Goal: Information Seeking & Learning: Check status

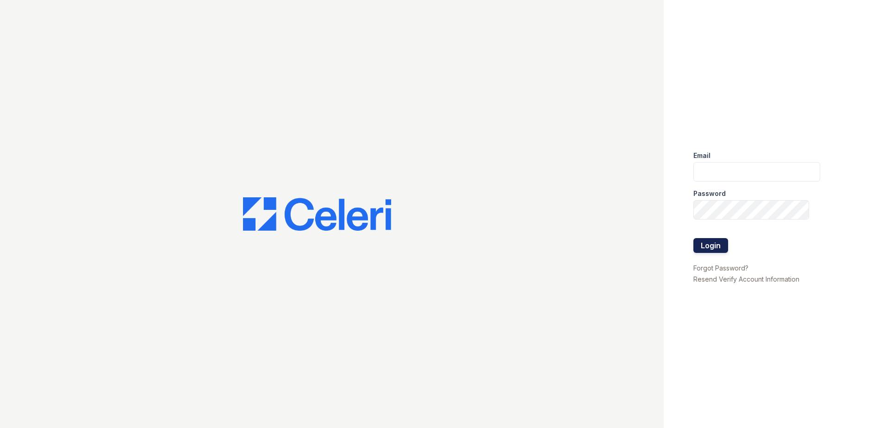
type input "nordhaus@trinity-pm.com"
click at [718, 245] on button "Login" at bounding box center [711, 245] width 35 height 15
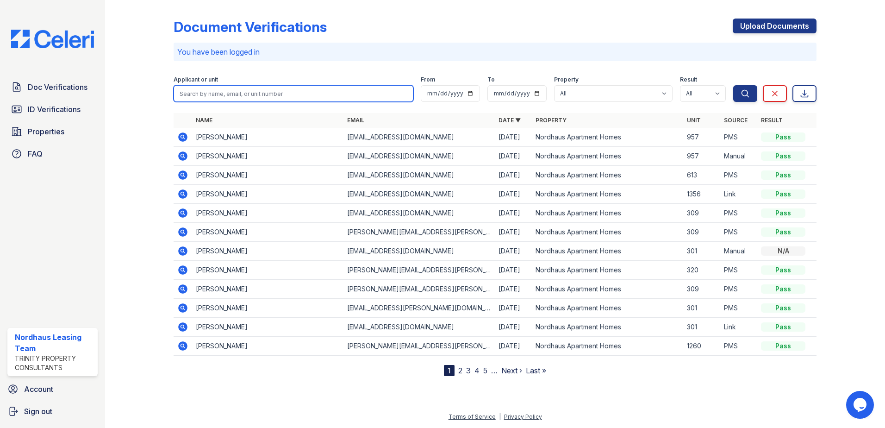
click at [226, 89] on input "search" at bounding box center [294, 93] width 240 height 17
type input "katie"
click at [734, 85] on button "Search" at bounding box center [746, 93] width 24 height 17
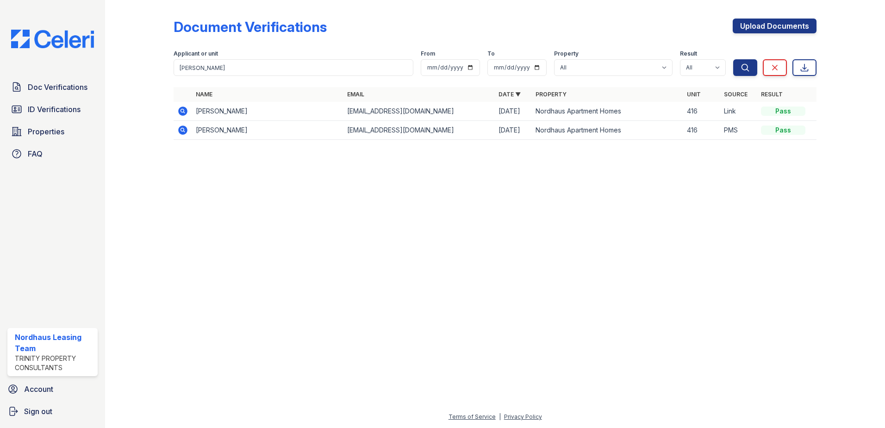
click at [182, 111] on icon at bounding box center [182, 110] width 2 height 2
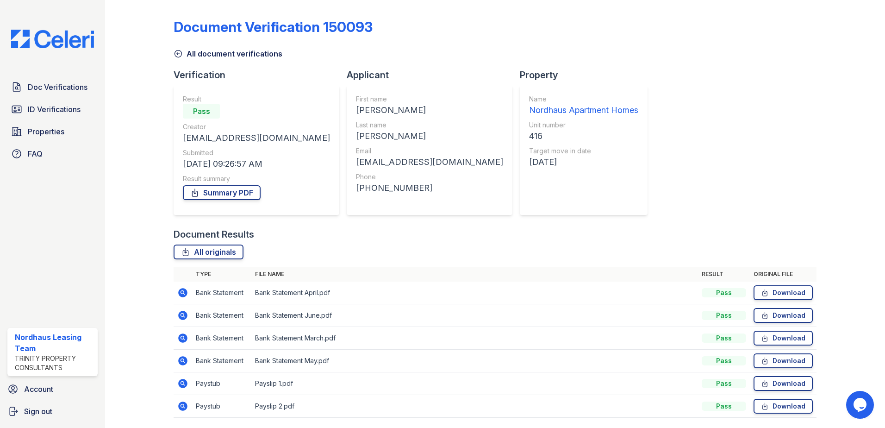
scroll to position [31, 0]
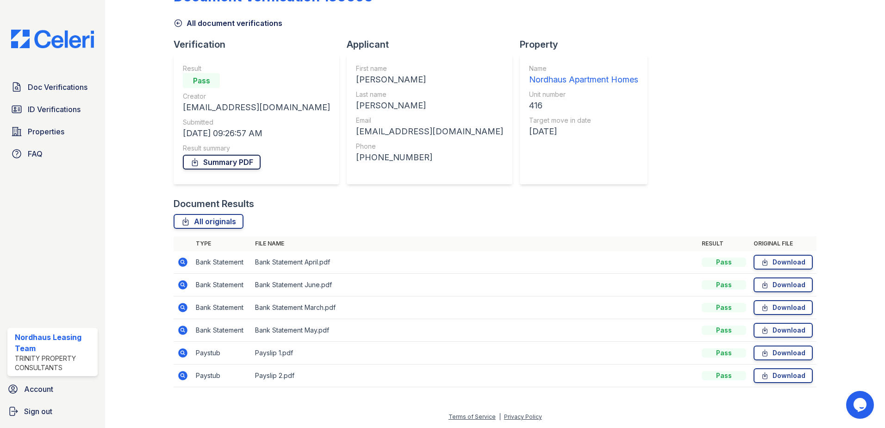
click at [226, 157] on link "Summary PDF" at bounding box center [222, 162] width 78 height 15
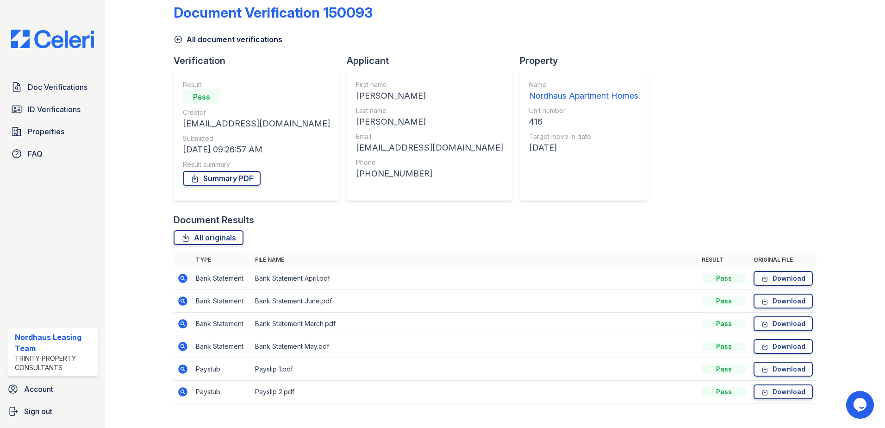
scroll to position [0, 0]
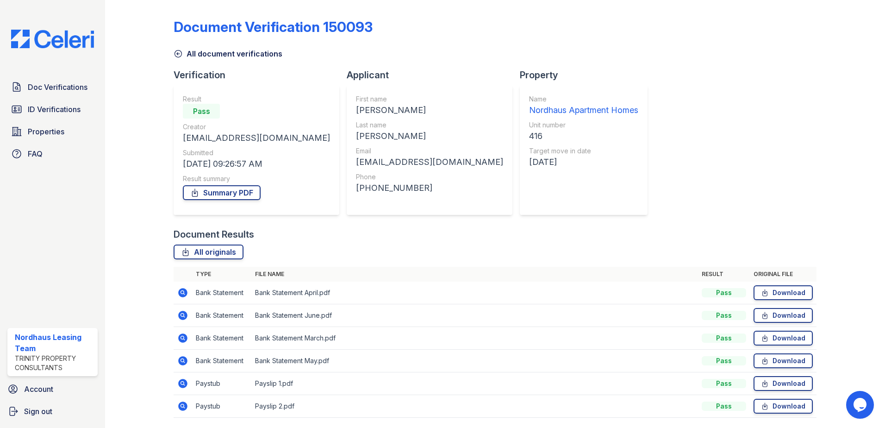
click at [182, 52] on icon at bounding box center [178, 53] width 9 height 9
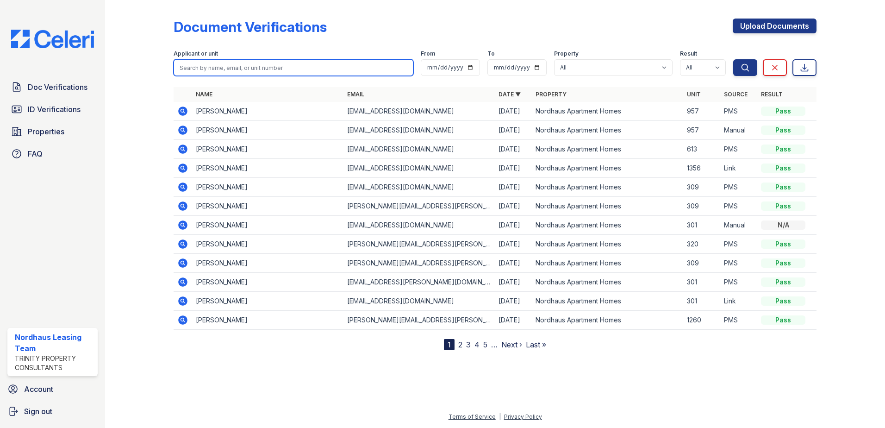
click at [305, 66] on input "search" at bounding box center [294, 67] width 240 height 17
type input "gerald"
click at [734, 59] on button "Search" at bounding box center [746, 67] width 24 height 17
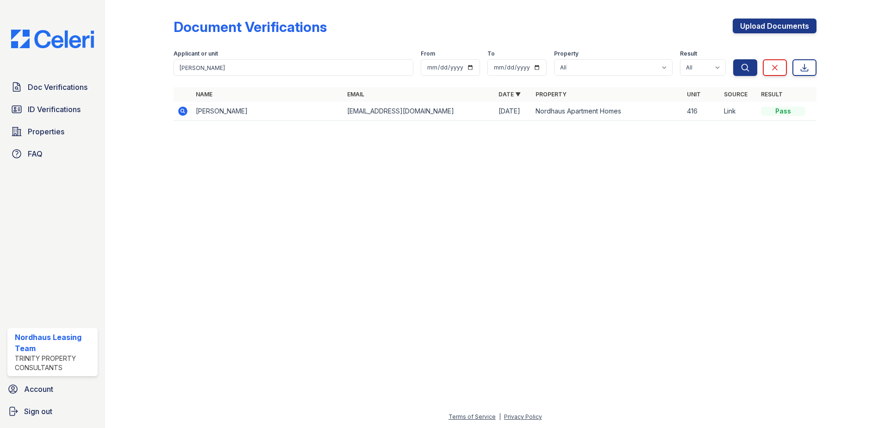
click at [184, 110] on icon at bounding box center [182, 111] width 11 height 11
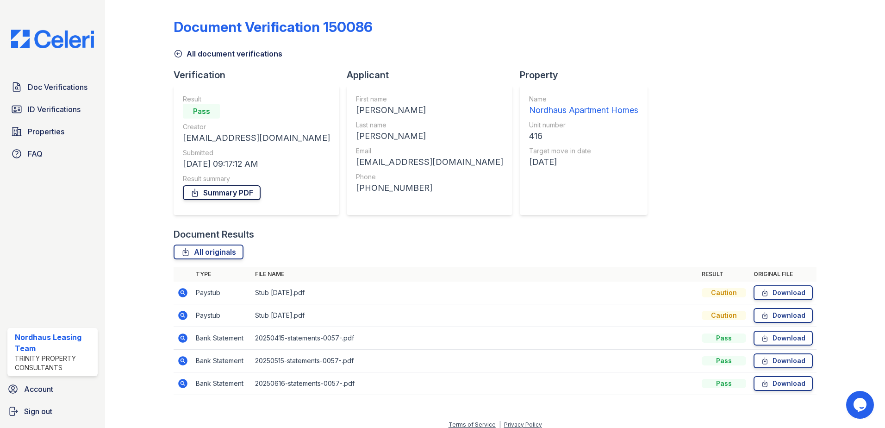
click at [219, 193] on link "Summary PDF" at bounding box center [222, 192] width 78 height 15
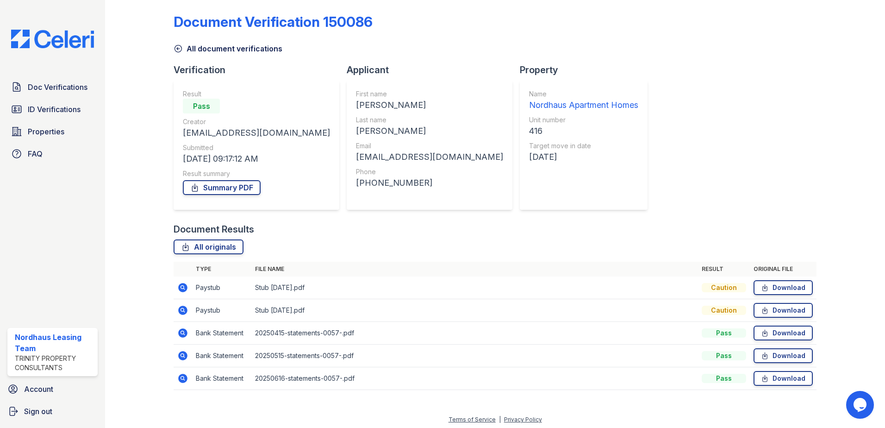
scroll to position [8, 0]
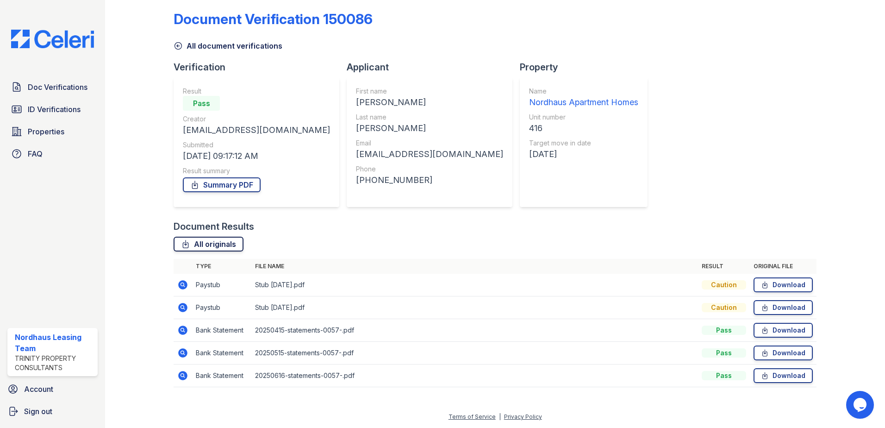
click at [221, 245] on link "All originals" at bounding box center [209, 244] width 70 height 15
click at [331, 236] on div "Document Results All originals Type File name Result Original file Paystub Stub…" at bounding box center [495, 308] width 643 height 176
click at [53, 113] on span "ID Verifications" at bounding box center [54, 109] width 53 height 11
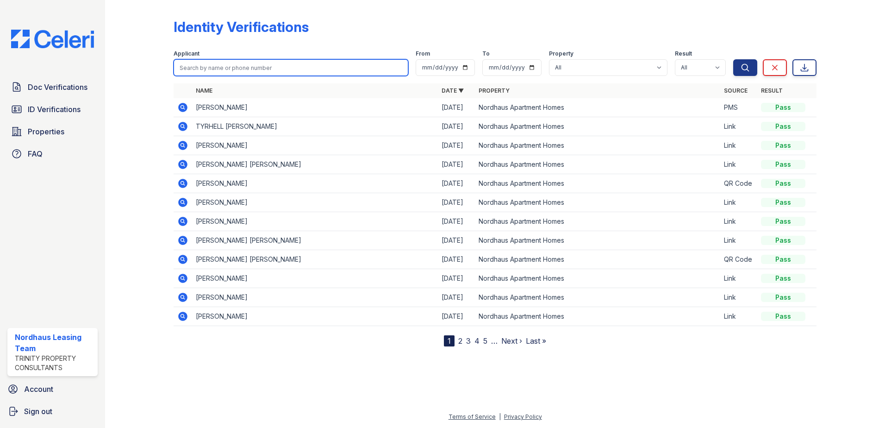
click at [272, 69] on input "search" at bounding box center [291, 67] width 235 height 17
type input "katie"
click at [734, 59] on button "Search" at bounding box center [746, 67] width 24 height 17
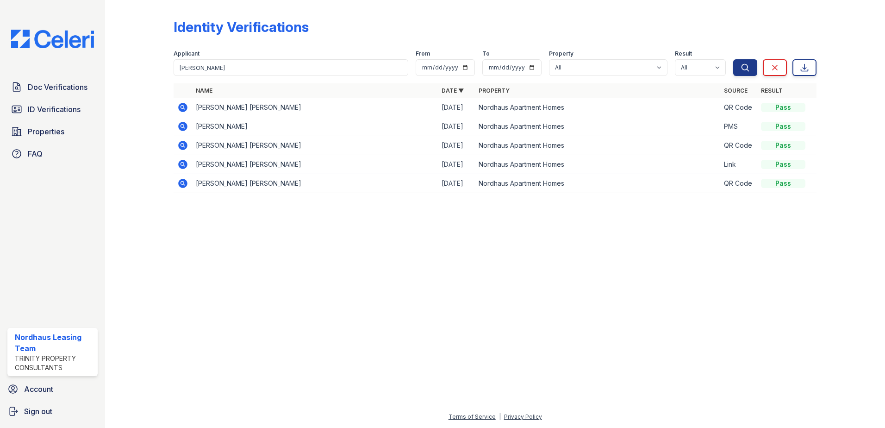
click at [181, 107] on icon at bounding box center [182, 107] width 11 height 11
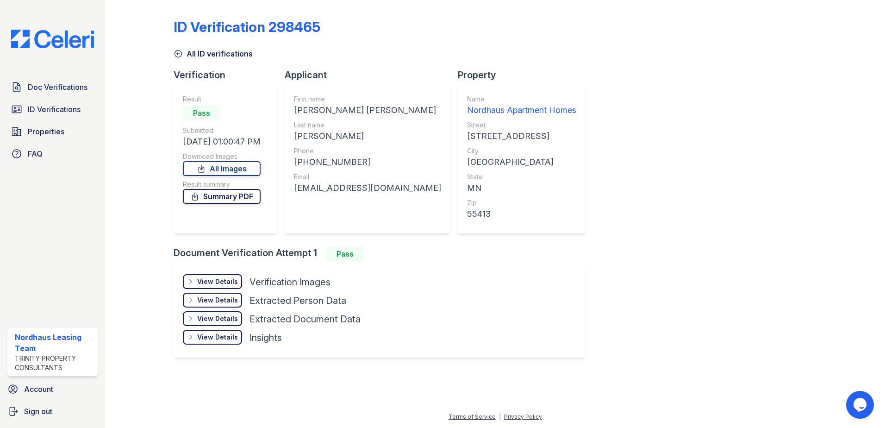
click at [230, 196] on link "Summary PDF" at bounding box center [222, 196] width 78 height 15
click at [55, 108] on span "ID Verifications" at bounding box center [54, 109] width 53 height 11
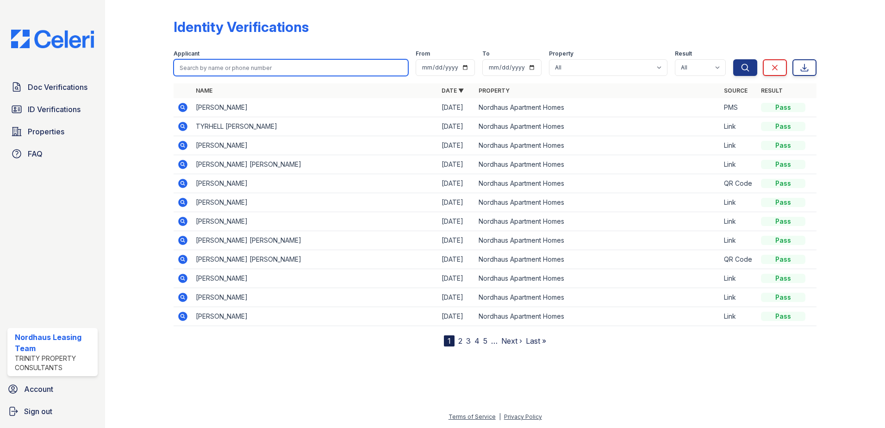
click at [211, 69] on input "search" at bounding box center [291, 67] width 235 height 17
type input "[PERSON_NAME]"
click at [734, 59] on button "Search" at bounding box center [746, 67] width 24 height 17
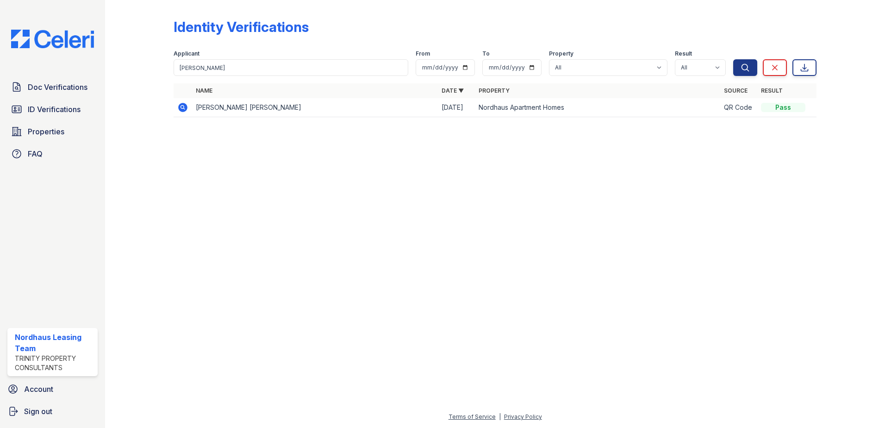
click at [181, 107] on icon at bounding box center [182, 107] width 11 height 11
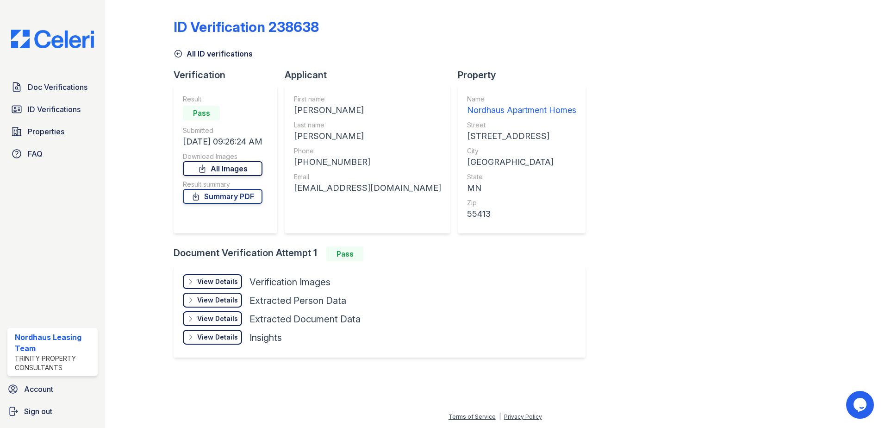
click at [231, 170] on link "All Images" at bounding box center [223, 168] width 80 height 15
click at [225, 197] on link "Summary PDF" at bounding box center [223, 196] width 80 height 15
click at [53, 91] on span "Doc Verifications" at bounding box center [58, 87] width 60 height 11
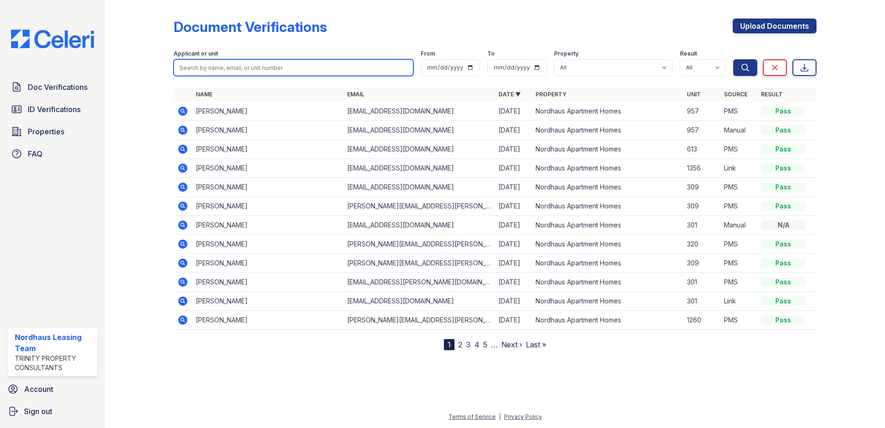
click at [258, 68] on input "search" at bounding box center [294, 67] width 240 height 17
type input "kayla"
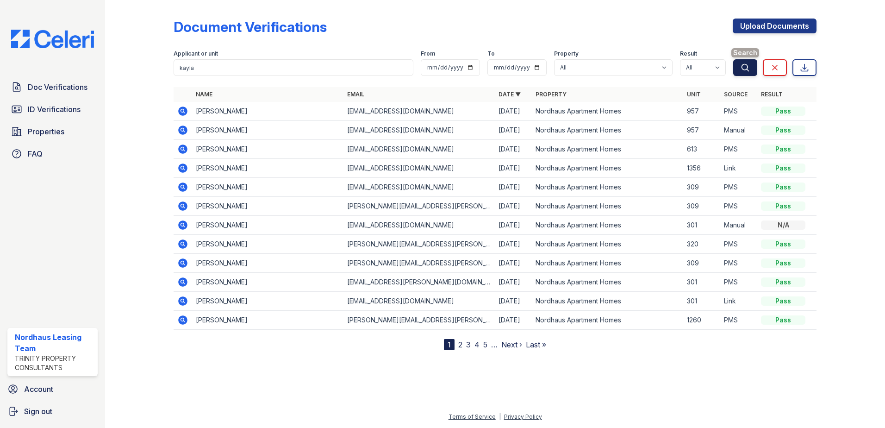
click at [744, 73] on button "Search" at bounding box center [746, 67] width 24 height 17
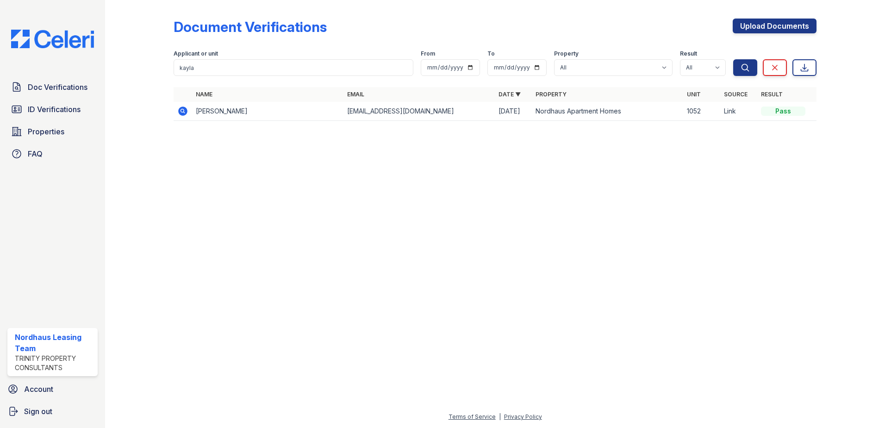
click at [182, 111] on icon at bounding box center [182, 110] width 2 height 2
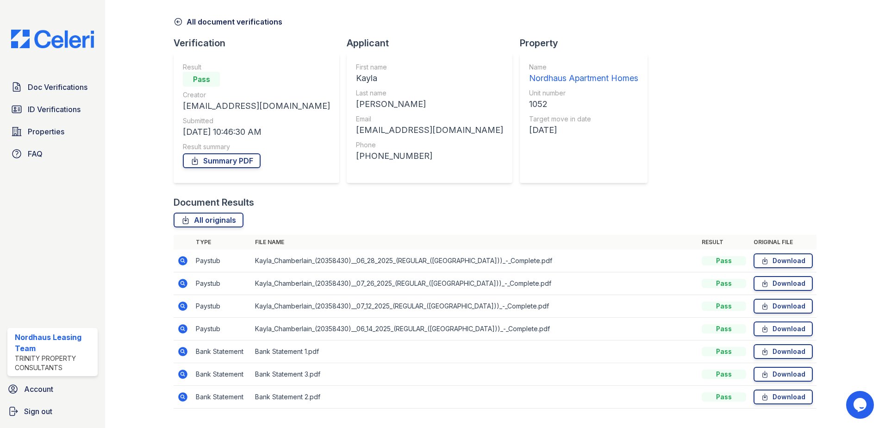
scroll to position [46, 0]
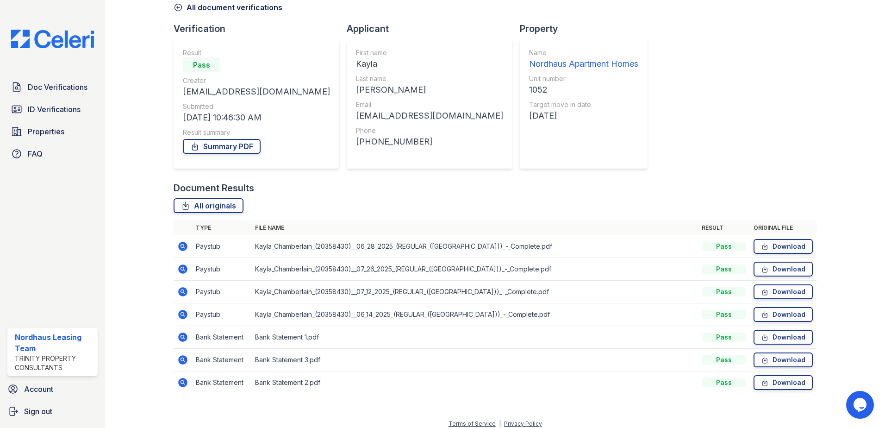
click at [233, 161] on div "Result Pass Creator kaylamay2010@gmail.com Submitted 08/08/25 10:46:30 AM Resul…" at bounding box center [257, 104] width 166 height 130
click at [234, 145] on link "Summary PDF" at bounding box center [222, 146] width 78 height 15
click at [34, 85] on span "Doc Verifications" at bounding box center [58, 87] width 60 height 11
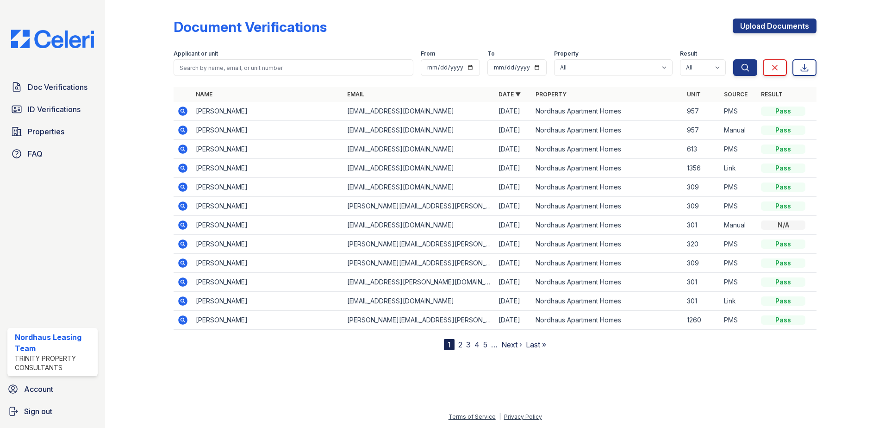
click at [287, 76] on form "Applicant or unit From To Property All Nordhaus Apartment Homes Result All Pass…" at bounding box center [495, 61] width 643 height 37
drag, startPoint x: 281, startPoint y: 70, endPoint x: 274, endPoint y: 82, distance: 13.4
click at [274, 82] on div "Document Verifications Upload Documents Filter Applicant or unit From To Proper…" at bounding box center [495, 177] width 643 height 346
type input "AVA"
click at [734, 59] on button "Search" at bounding box center [746, 67] width 24 height 17
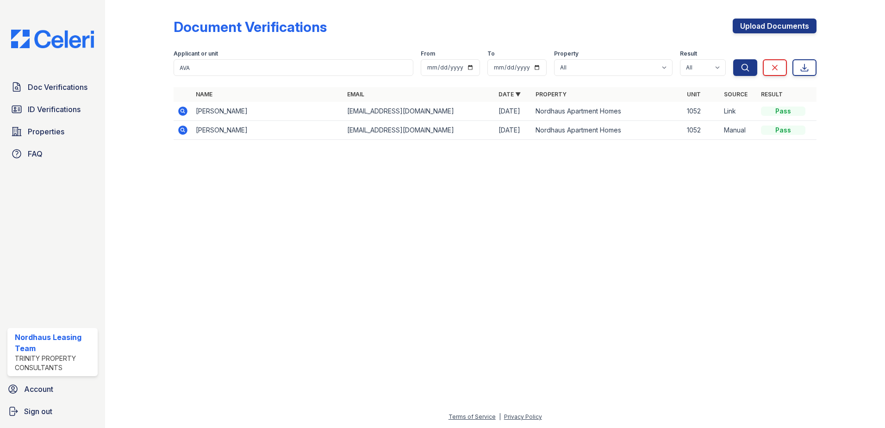
click at [183, 111] on icon at bounding box center [182, 110] width 2 height 2
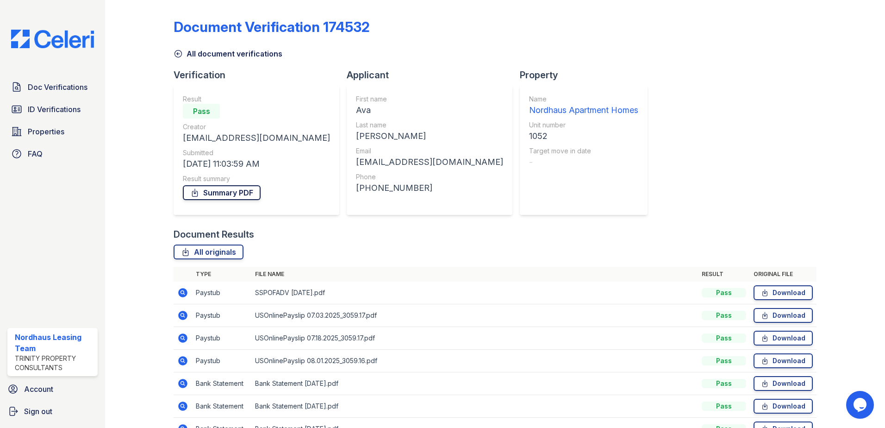
click at [204, 192] on link "Summary PDF" at bounding box center [222, 192] width 78 height 15
